Goal: Ask a question: Seek information or help from site administrators or community

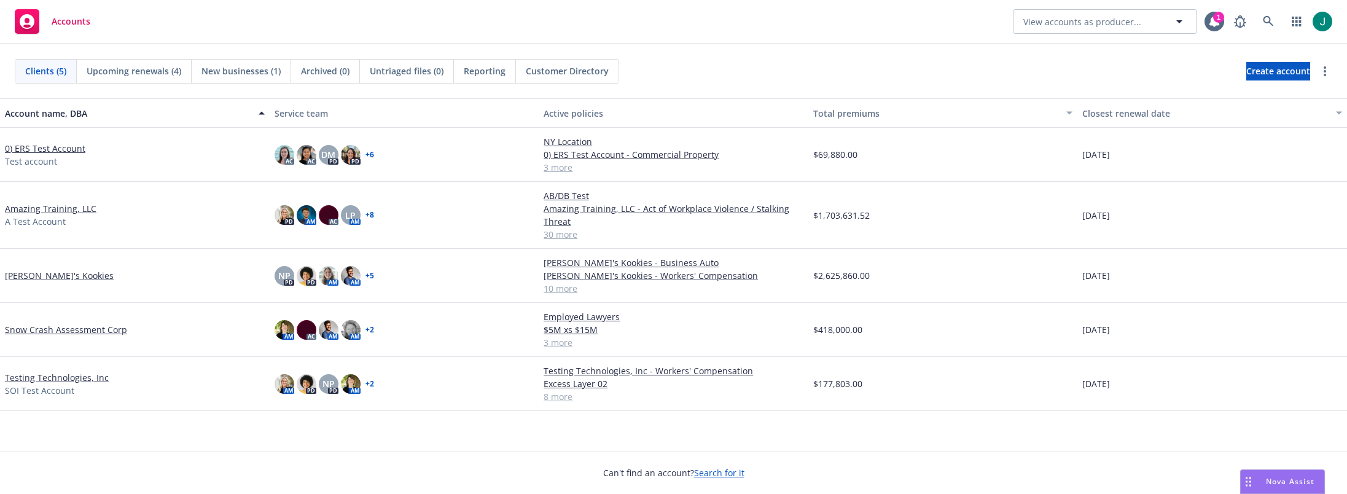
click at [1261, 477] on div "Nova Assist" at bounding box center [1290, 481] width 68 height 10
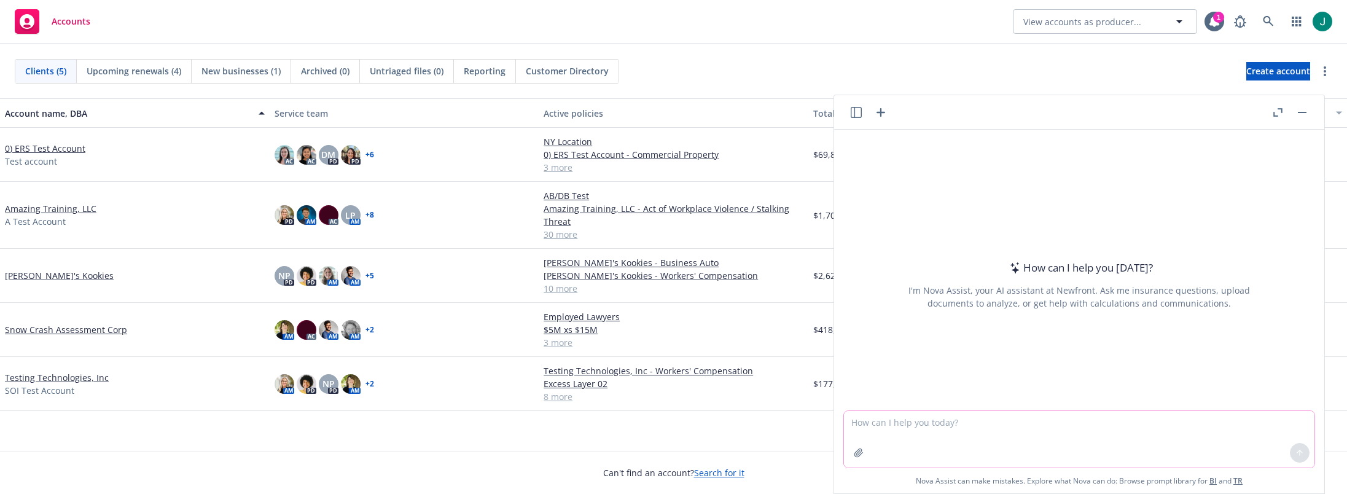
click at [938, 428] on textarea at bounding box center [1079, 439] width 470 height 57
type textarea "how much funding has diamond technologies inc raised over time?"
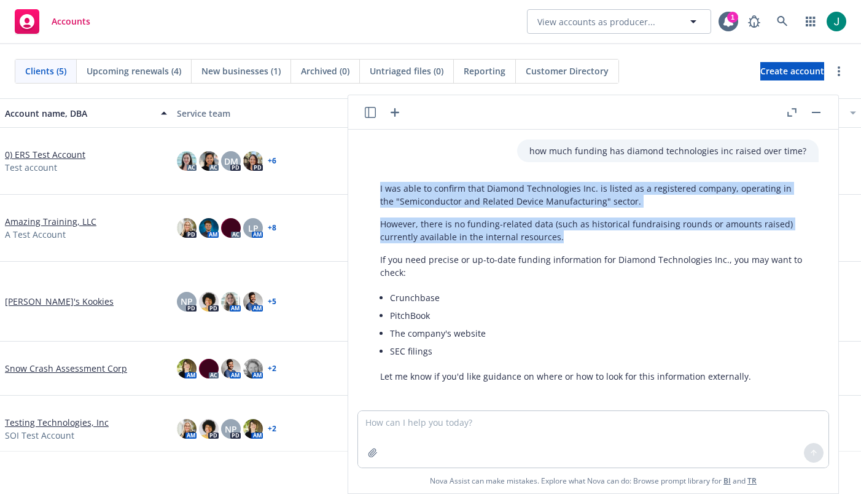
drag, startPoint x: 378, startPoint y: 186, endPoint x: 548, endPoint y: 235, distance: 176.9
click at [557, 243] on div "I was able to confirm that Diamond Technologies Inc. is listed as a registered …" at bounding box center [593, 282] width 451 height 211
copy div "I was able to confirm that Diamond Technologies Inc. is listed as a registered …"
